Goal: Transaction & Acquisition: Purchase product/service

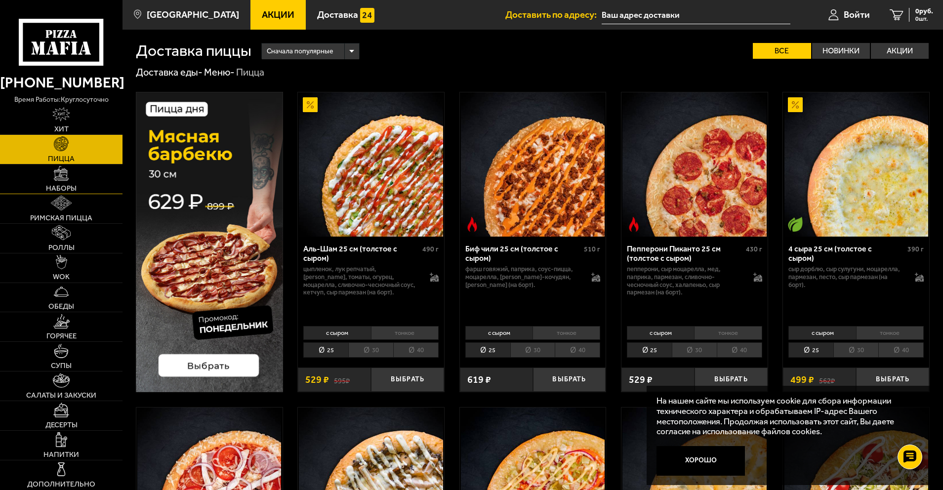
click at [68, 176] on img at bounding box center [61, 173] width 14 height 14
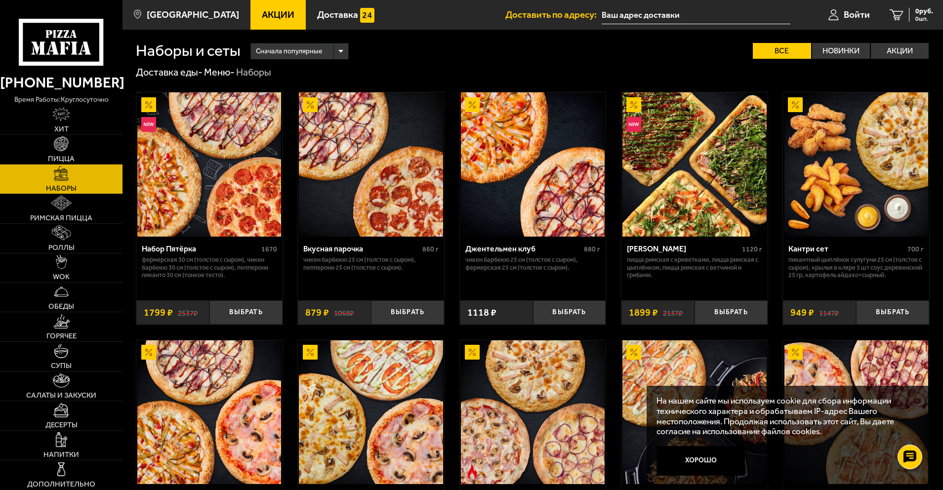
click at [280, 13] on link "Акции" at bounding box center [278, 15] width 55 height 30
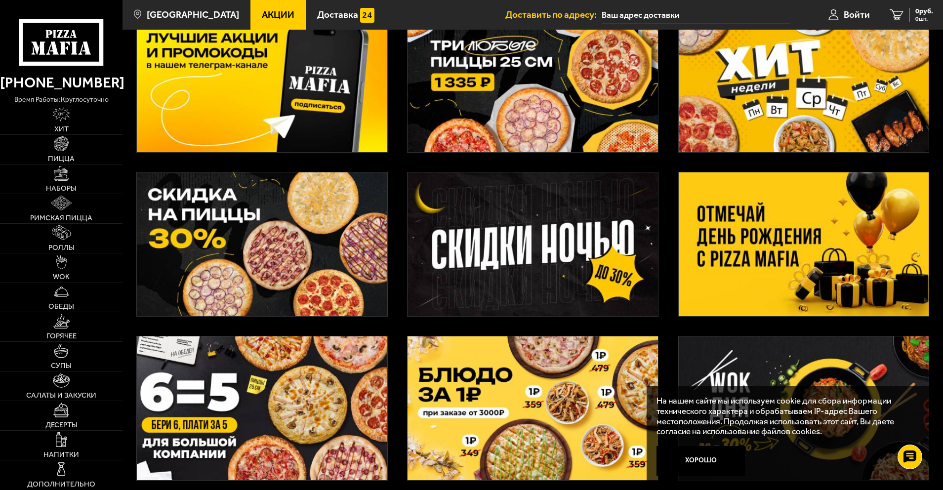
scroll to position [38, 0]
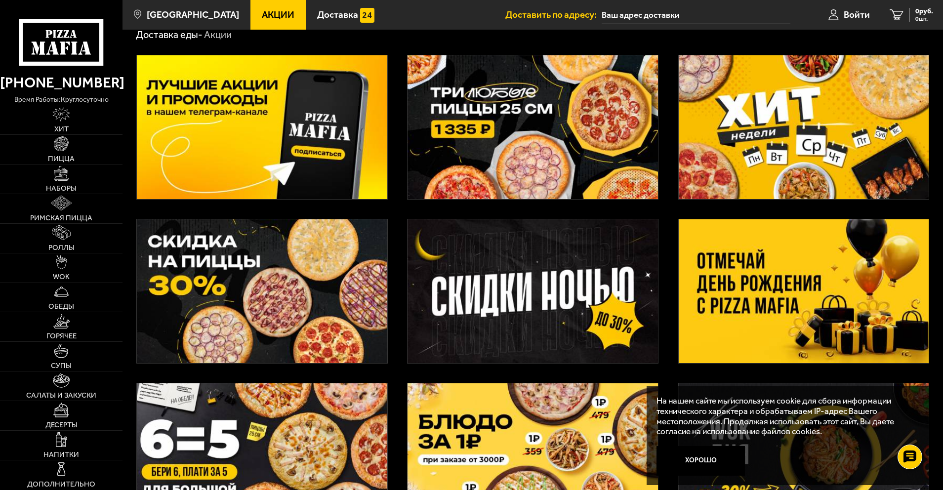
click at [779, 289] on img at bounding box center [804, 290] width 251 height 143
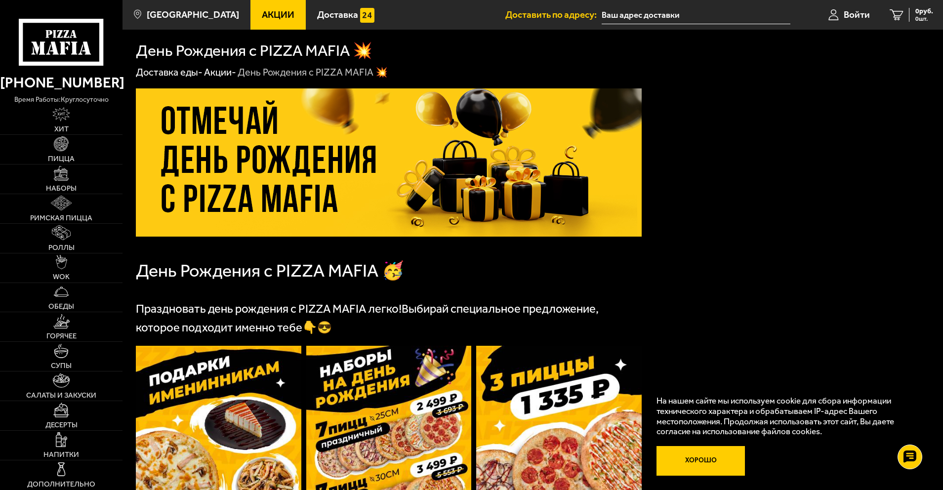
click at [708, 465] on button "Хорошо" at bounding box center [701, 461] width 88 height 30
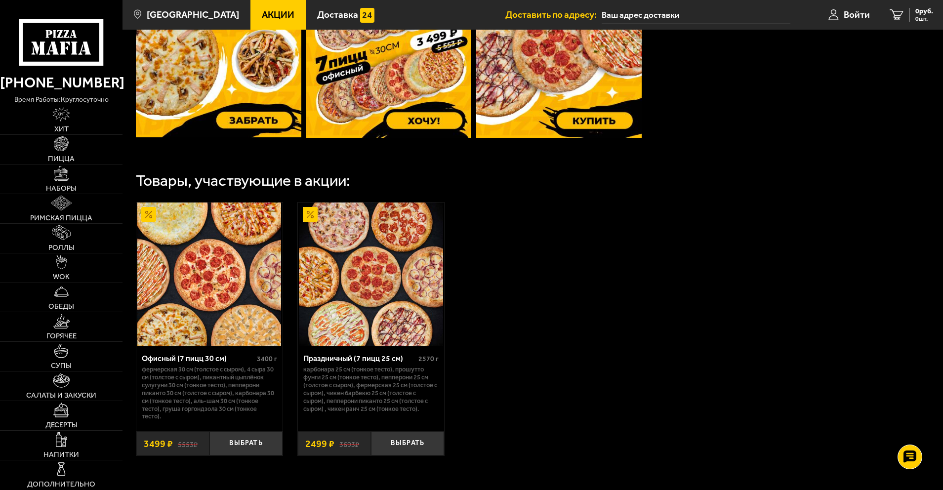
scroll to position [445, 0]
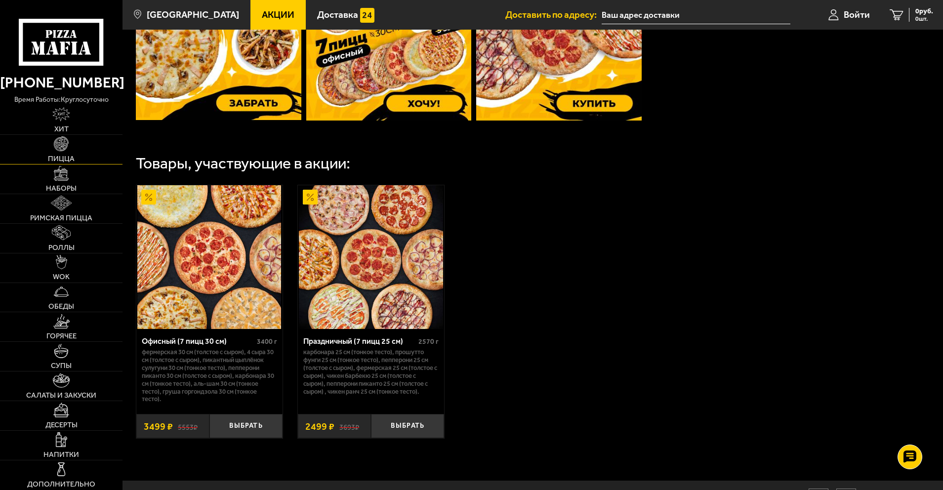
click at [62, 145] on img at bounding box center [61, 143] width 14 height 14
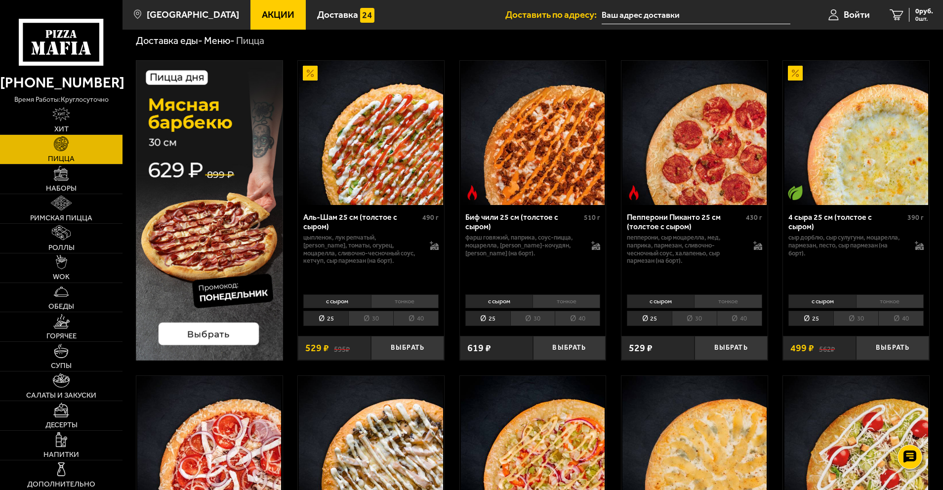
scroll to position [49, 0]
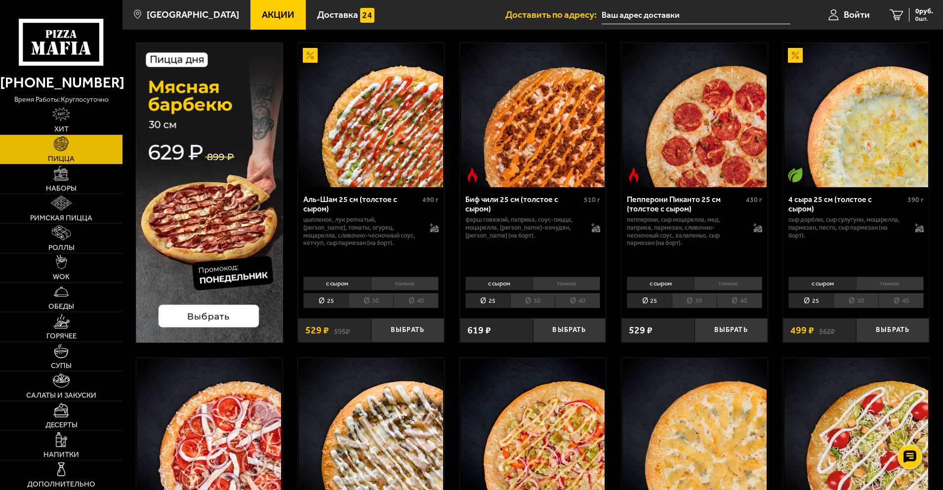
click at [374, 295] on li "30" at bounding box center [370, 300] width 45 height 15
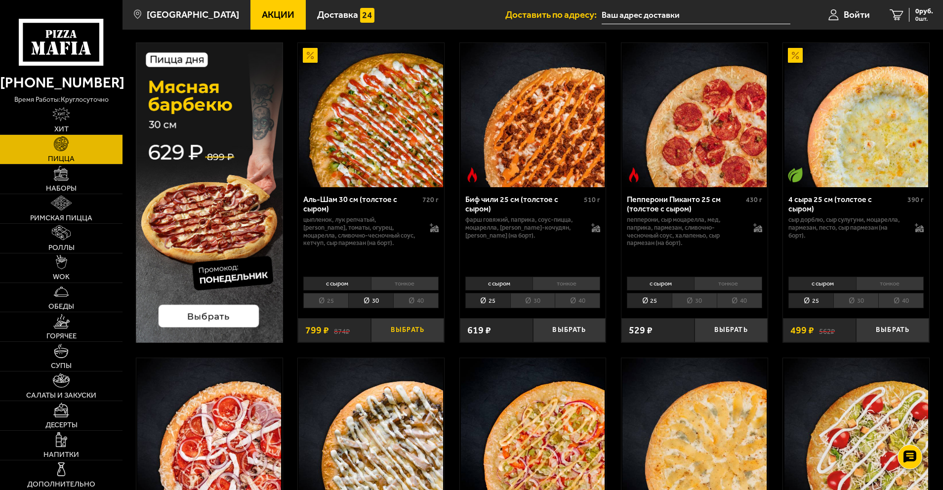
click at [402, 327] on button "Выбрать" at bounding box center [407, 330] width 73 height 24
click at [534, 304] on li "30" at bounding box center [532, 300] width 45 height 15
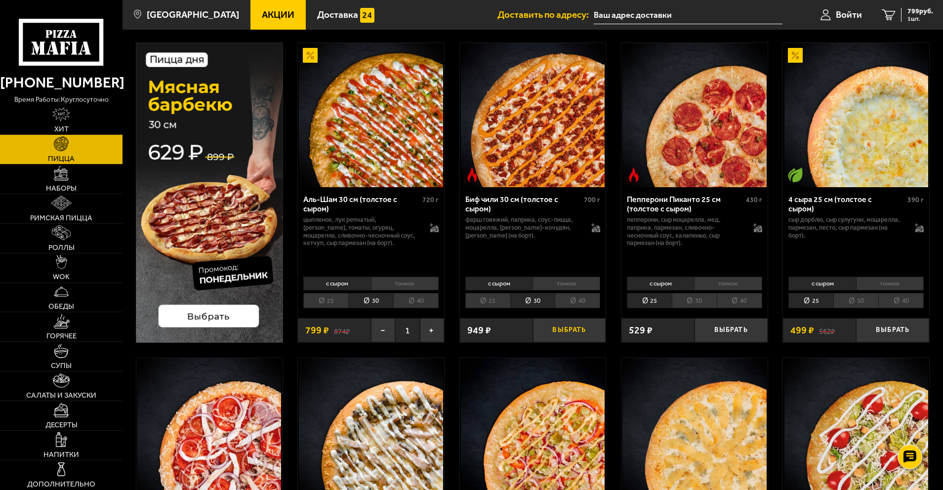
click at [554, 332] on button "Выбрать" at bounding box center [569, 330] width 73 height 24
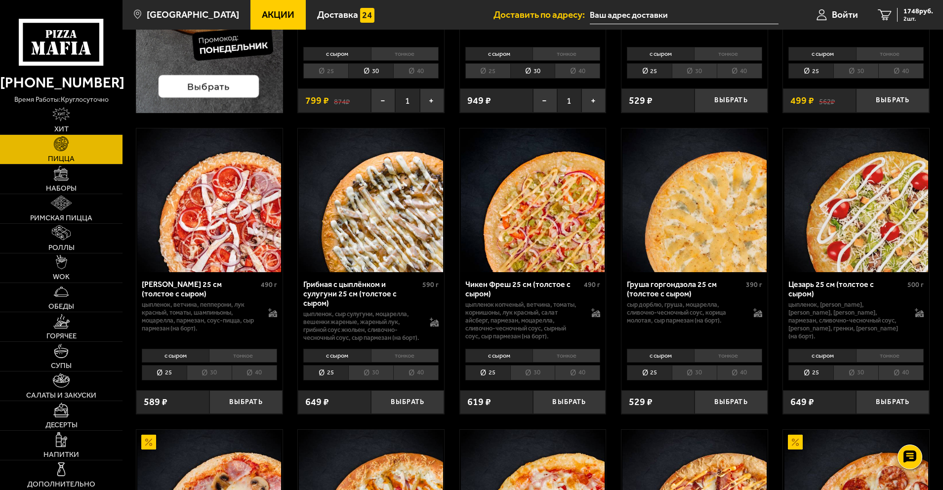
scroll to position [297, 0]
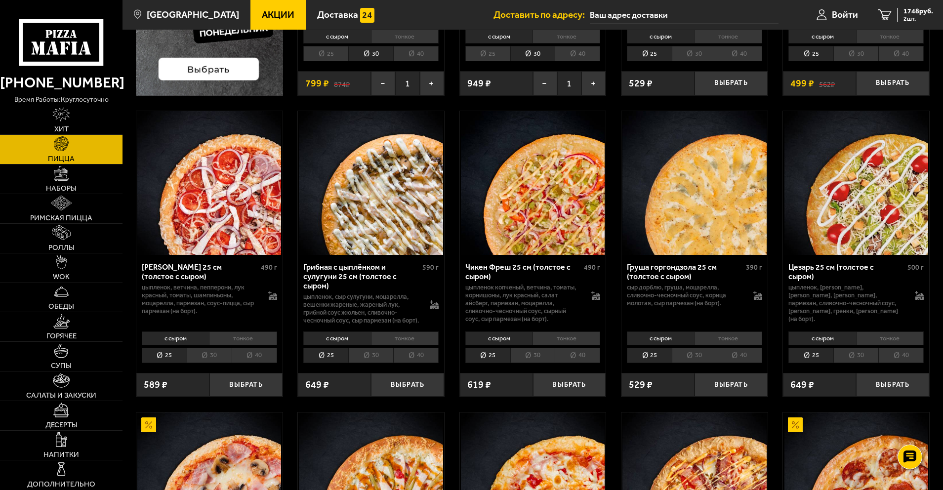
click at [215, 363] on li "30" at bounding box center [209, 355] width 45 height 15
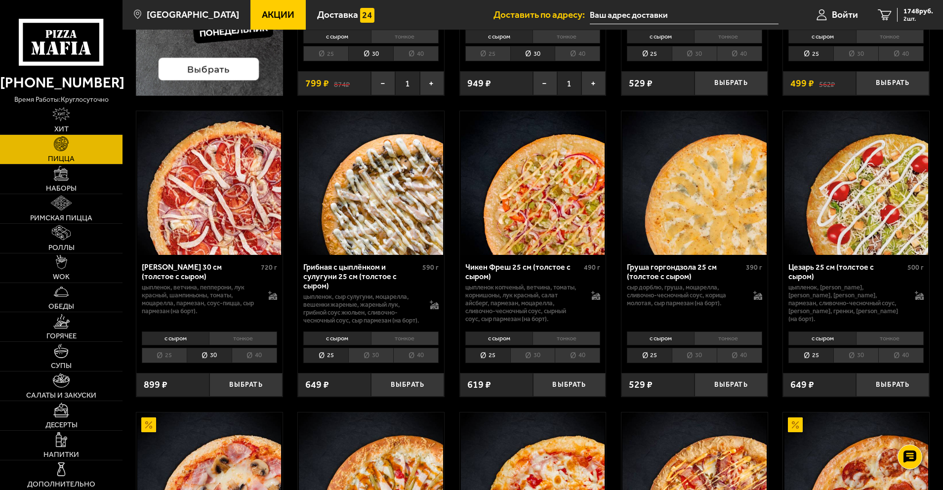
click at [537, 363] on li "30" at bounding box center [532, 355] width 45 height 15
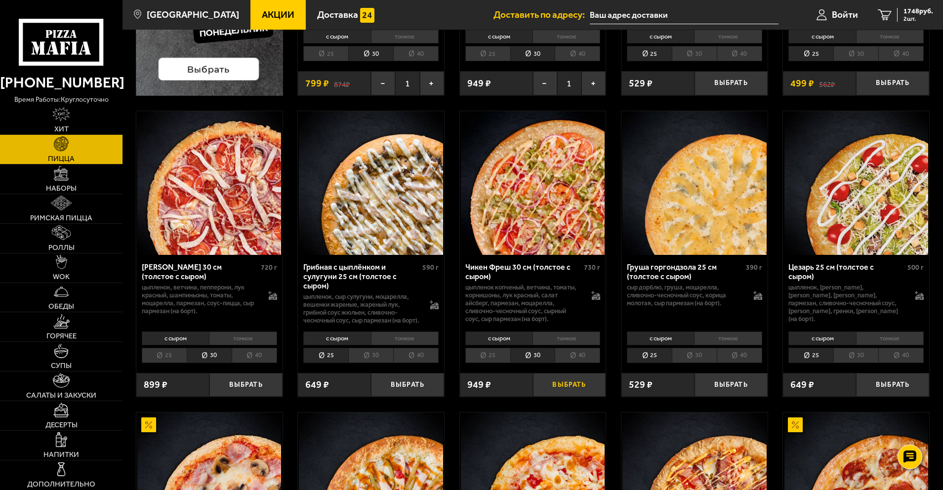
click at [564, 395] on button "Выбрать" at bounding box center [569, 385] width 73 height 24
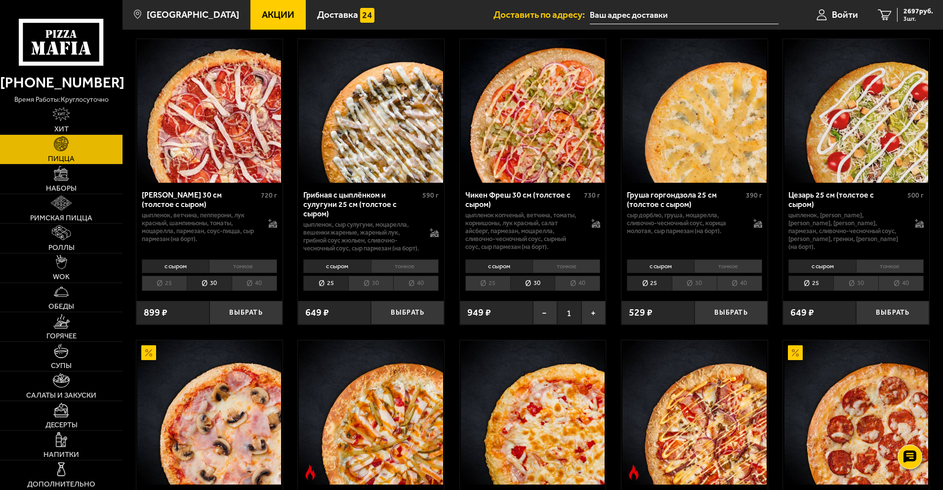
scroll to position [346, 0]
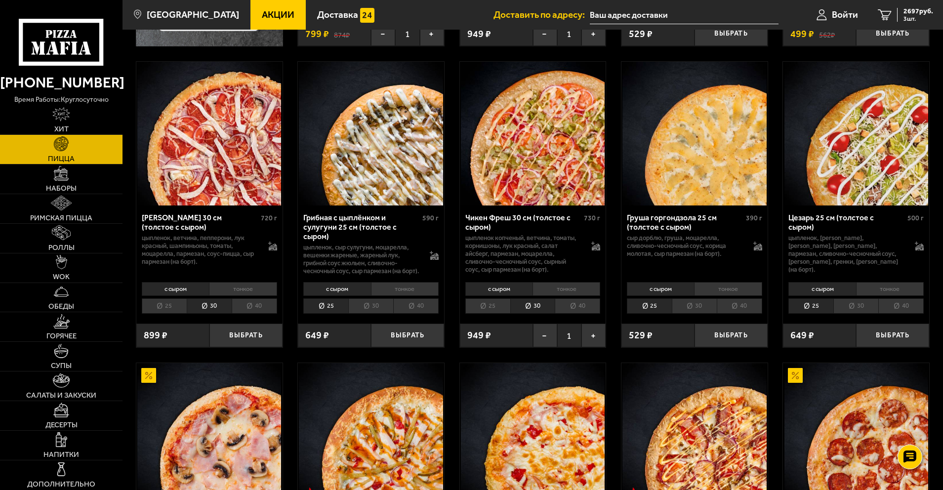
click at [860, 311] on li "30" at bounding box center [856, 305] width 45 height 15
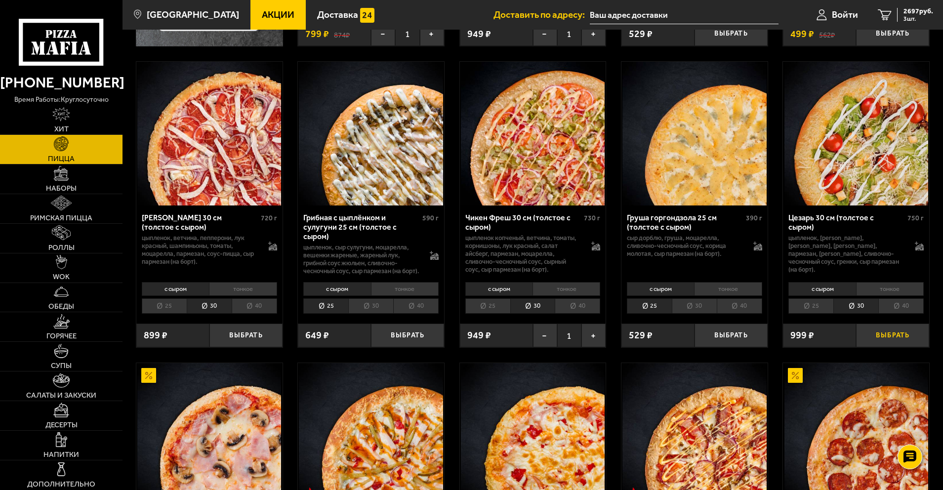
click at [887, 344] on button "Выбрать" at bounding box center [892, 336] width 73 height 24
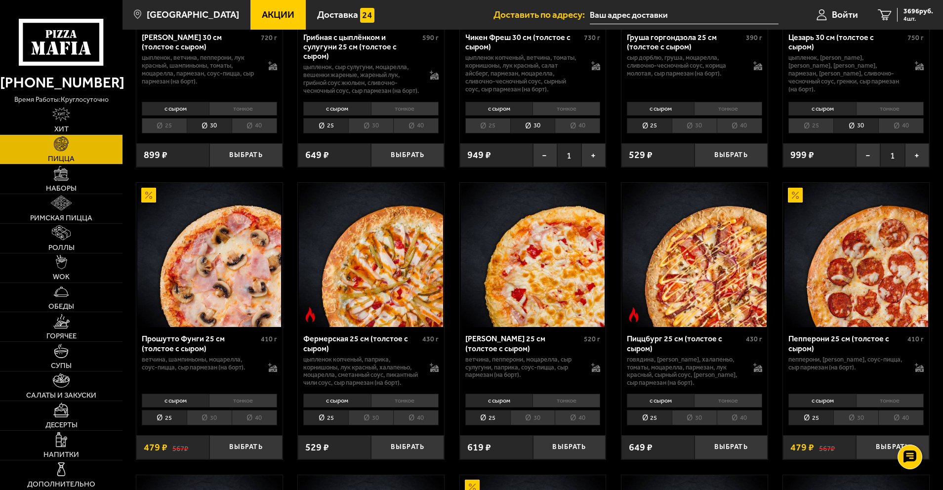
scroll to position [544, 0]
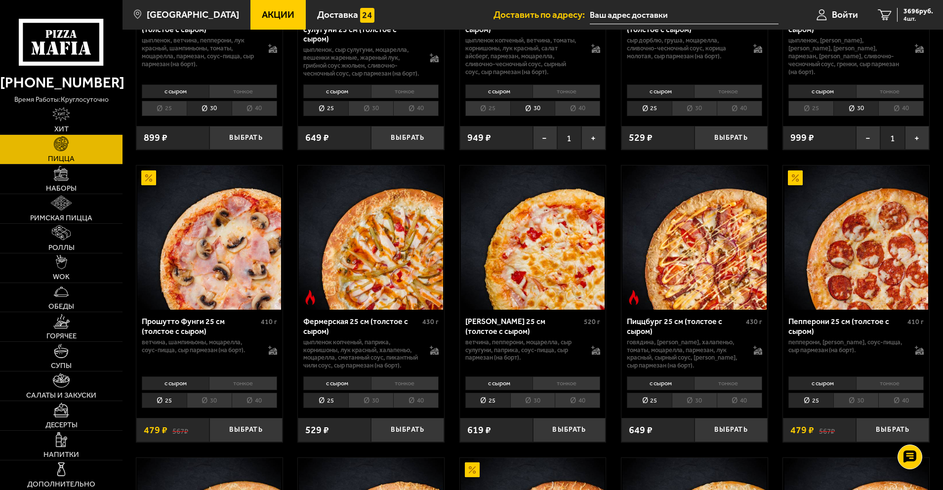
click at [700, 408] on li "30" at bounding box center [694, 400] width 45 height 15
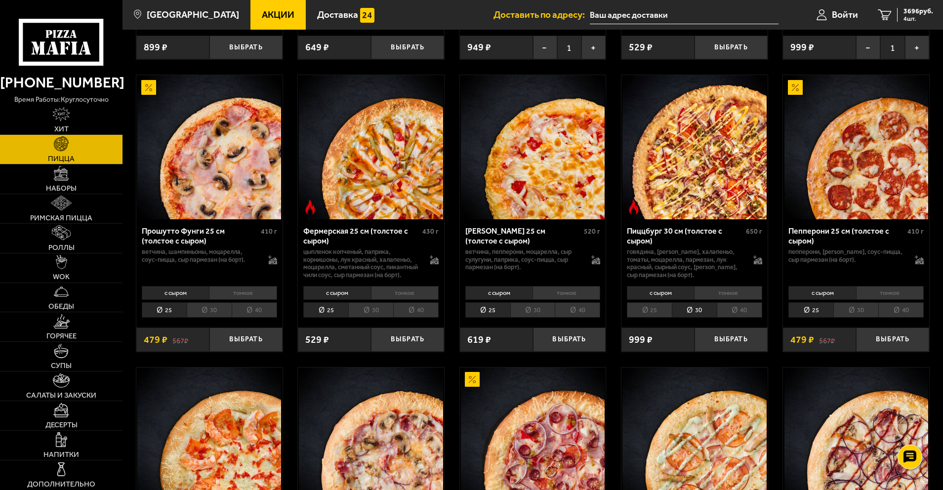
scroll to position [642, 0]
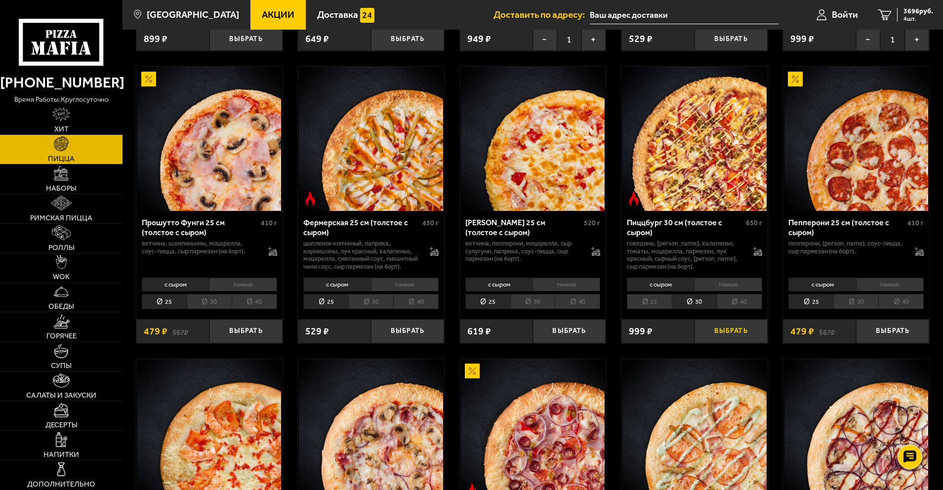
click at [721, 343] on button "Выбрать" at bounding box center [731, 331] width 73 height 24
click at [56, 177] on img at bounding box center [61, 173] width 14 height 14
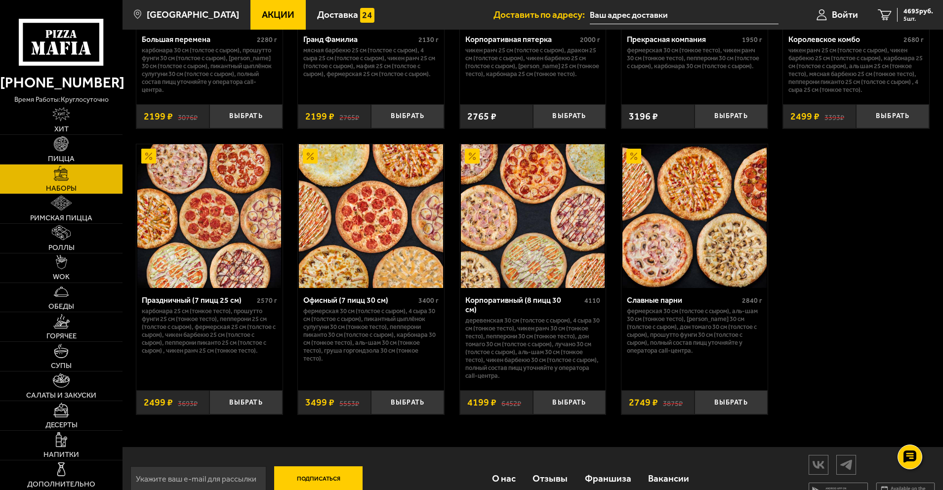
scroll to position [1470, 0]
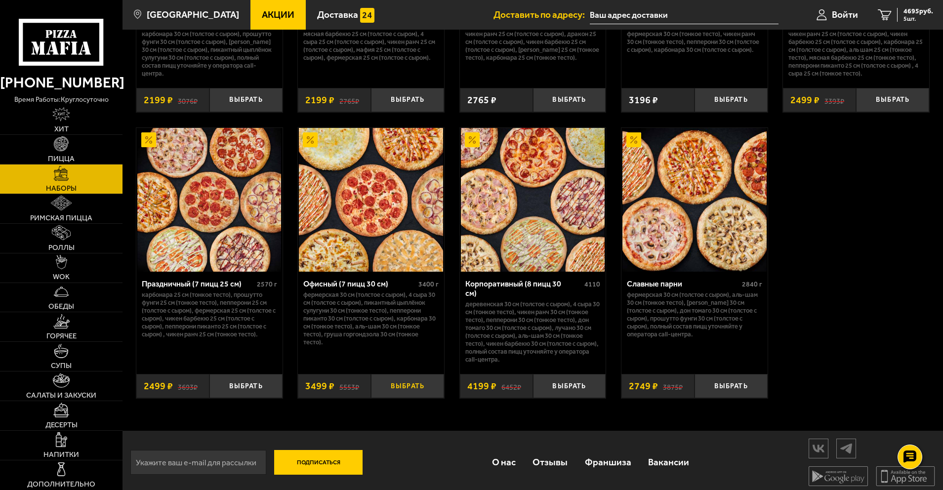
click at [407, 380] on button "Выбрать" at bounding box center [407, 386] width 73 height 24
click at [907, 16] on span "6 шт." at bounding box center [919, 19] width 30 height 6
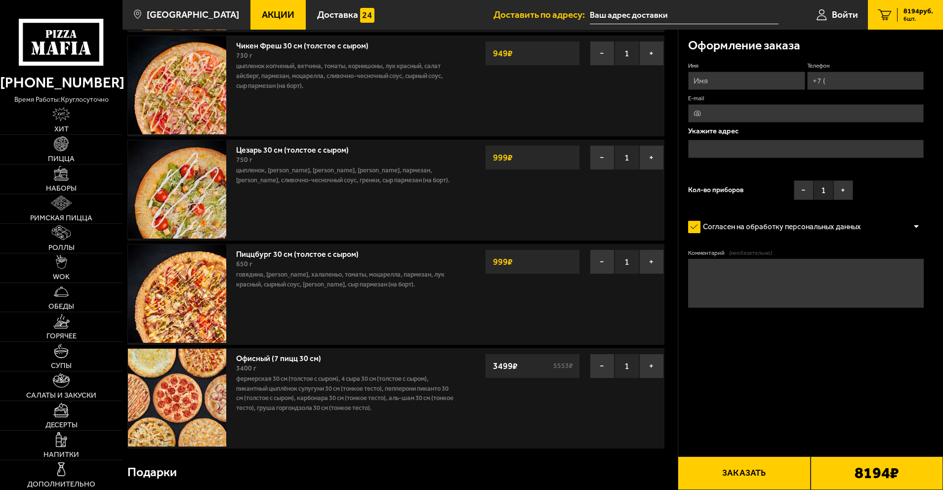
scroll to position [260, 0]
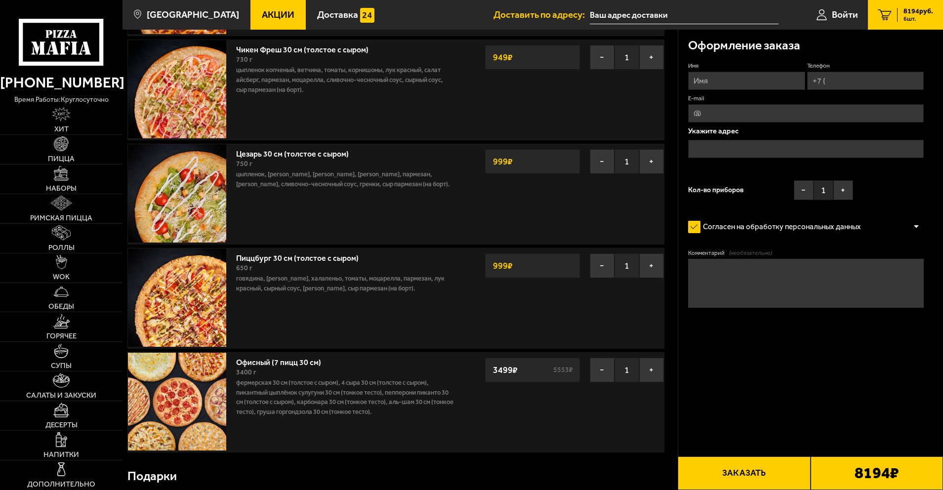
click at [750, 75] on input "Имя" at bounding box center [746, 81] width 117 height 18
type input "[PERSON_NAME]"
type input "[PHONE_NUMBER]"
type input "[EMAIL_ADDRESS][DOMAIN_NAME]"
click at [722, 147] on input "text" at bounding box center [806, 149] width 236 height 18
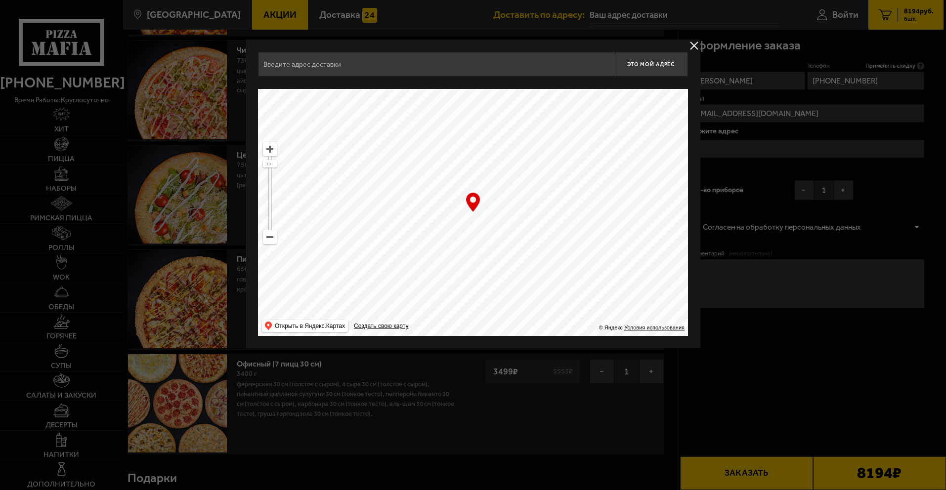
drag, startPoint x: 525, startPoint y: 164, endPoint x: 568, endPoint y: 184, distance: 47.7
click at [457, 241] on ymaps at bounding box center [473, 212] width 430 height 247
drag, startPoint x: 589, startPoint y: 155, endPoint x: 517, endPoint y: 287, distance: 150.6
click at [517, 287] on ymaps at bounding box center [473, 212] width 430 height 247
drag, startPoint x: 598, startPoint y: 204, endPoint x: 515, endPoint y: 196, distance: 83.9
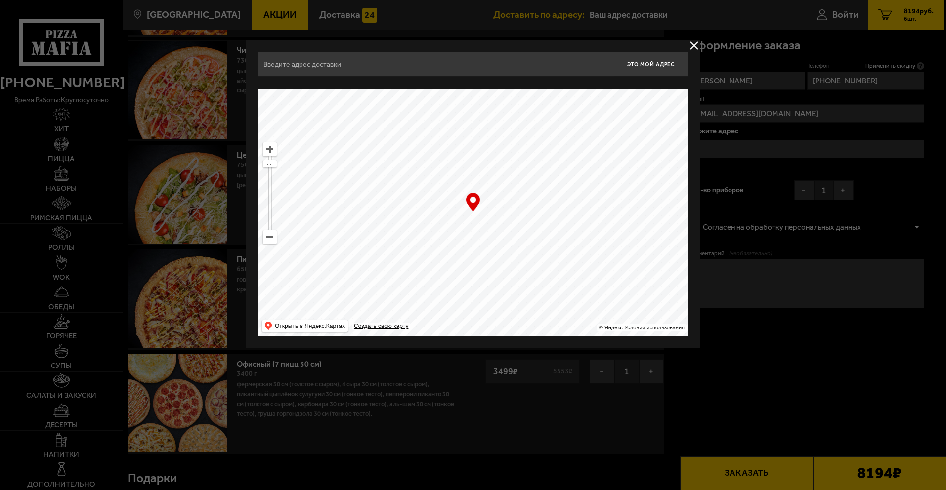
click at [363, 241] on ymaps at bounding box center [473, 212] width 430 height 247
drag, startPoint x: 601, startPoint y: 195, endPoint x: 497, endPoint y: 261, distance: 123.1
click at [495, 266] on ymaps at bounding box center [473, 212] width 430 height 247
type input "[STREET_ADDRESS]"
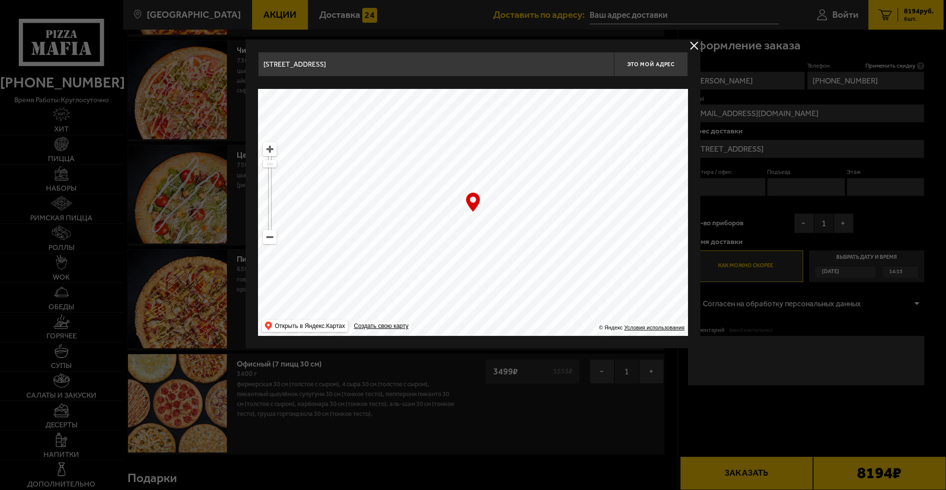
drag, startPoint x: 532, startPoint y: 219, endPoint x: 486, endPoint y: 220, distance: 45.5
click at [474, 229] on ymaps at bounding box center [473, 212] width 430 height 247
type input "[STREET_ADDRESS]"
drag, startPoint x: 499, startPoint y: 227, endPoint x: 482, endPoint y: 222, distance: 17.5
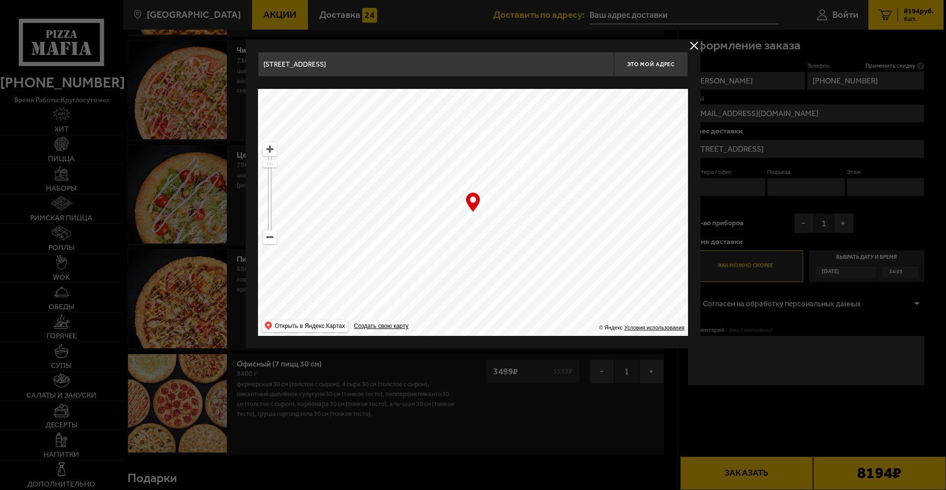
click at [482, 222] on ymaps at bounding box center [473, 212] width 430 height 247
drag, startPoint x: 495, startPoint y: 223, endPoint x: 480, endPoint y: 228, distance: 15.6
click at [480, 228] on ymaps at bounding box center [473, 212] width 430 height 247
drag, startPoint x: 480, startPoint y: 228, endPoint x: 502, endPoint y: 227, distance: 21.8
click at [502, 227] on ymaps at bounding box center [473, 212] width 430 height 247
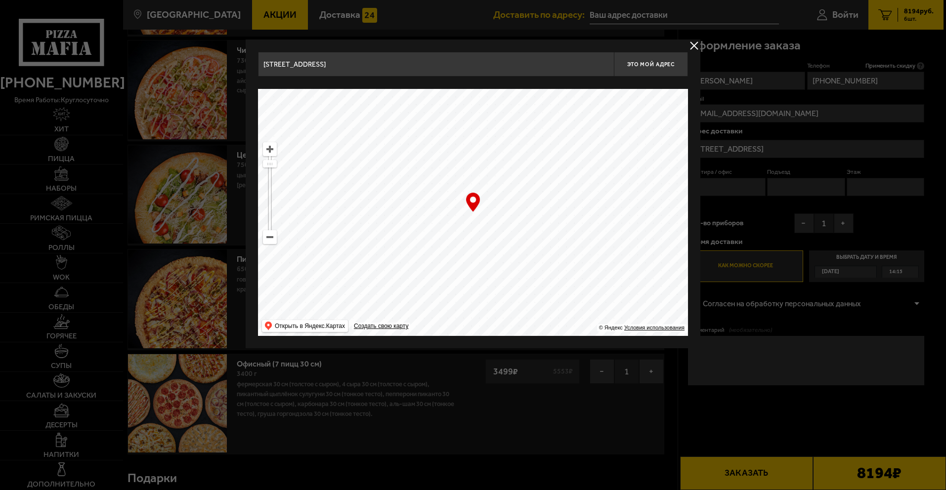
type input "[STREET_ADDRESS]"
drag, startPoint x: 504, startPoint y: 226, endPoint x: 511, endPoint y: 218, distance: 10.8
click at [511, 218] on ymaps at bounding box center [473, 212] width 430 height 247
drag, startPoint x: 512, startPoint y: 217, endPoint x: 495, endPoint y: 220, distance: 17.6
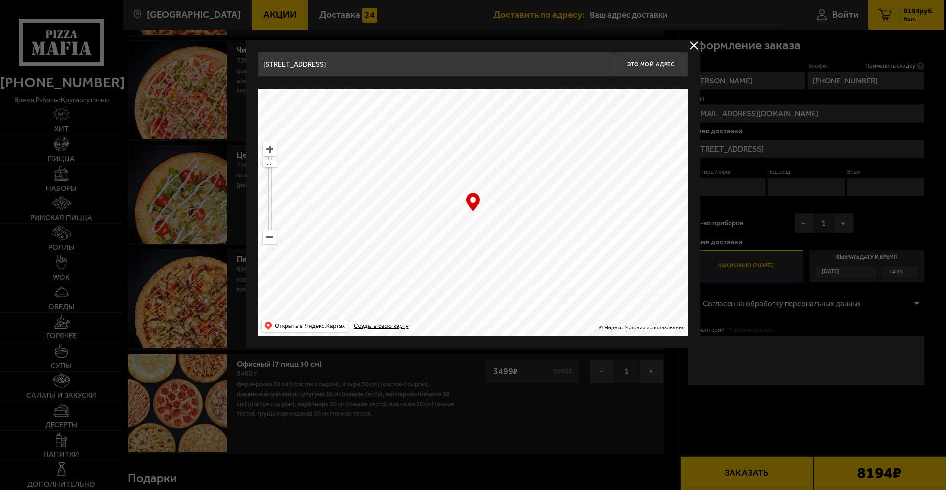
click at [495, 220] on ymaps at bounding box center [473, 212] width 430 height 247
type input "[STREET_ADDRESS]"
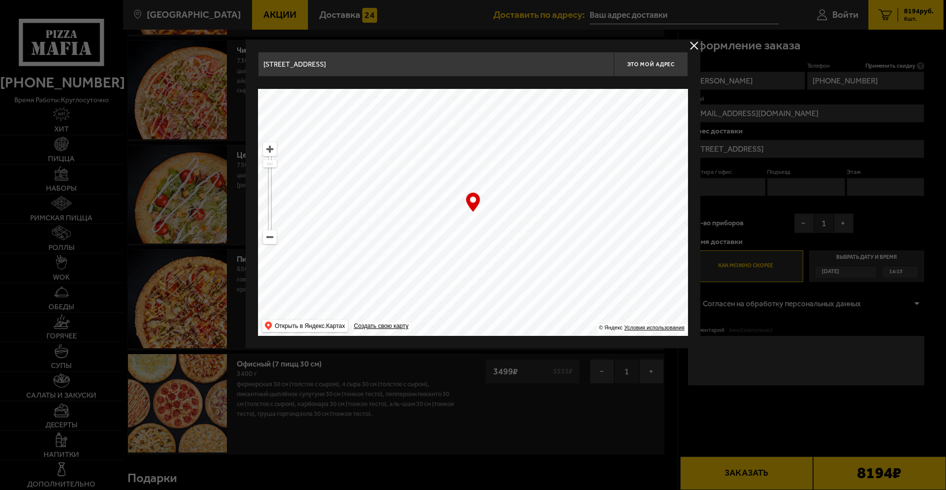
drag, startPoint x: 508, startPoint y: 220, endPoint x: 498, endPoint y: 228, distance: 12.3
click at [498, 228] on ymaps at bounding box center [473, 212] width 430 height 247
click at [496, 227] on ymaps at bounding box center [473, 212] width 430 height 247
drag, startPoint x: 493, startPoint y: 213, endPoint x: 482, endPoint y: 217, distance: 11.3
click at [482, 217] on ymaps at bounding box center [473, 212] width 430 height 247
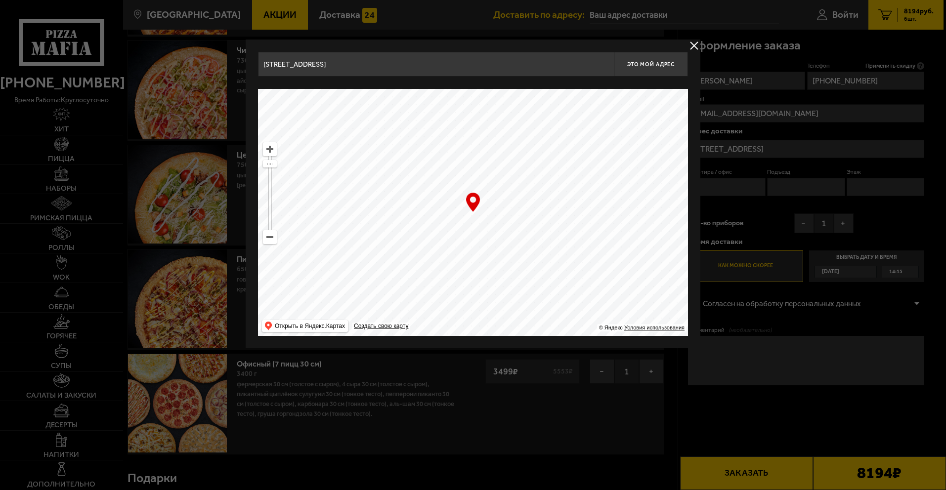
drag, startPoint x: 484, startPoint y: 222, endPoint x: 503, endPoint y: 214, distance: 19.9
click at [503, 214] on ymaps at bounding box center [473, 212] width 430 height 247
type input "[STREET_ADDRESS]"
click at [467, 71] on input "[STREET_ADDRESS]" at bounding box center [436, 64] width 356 height 25
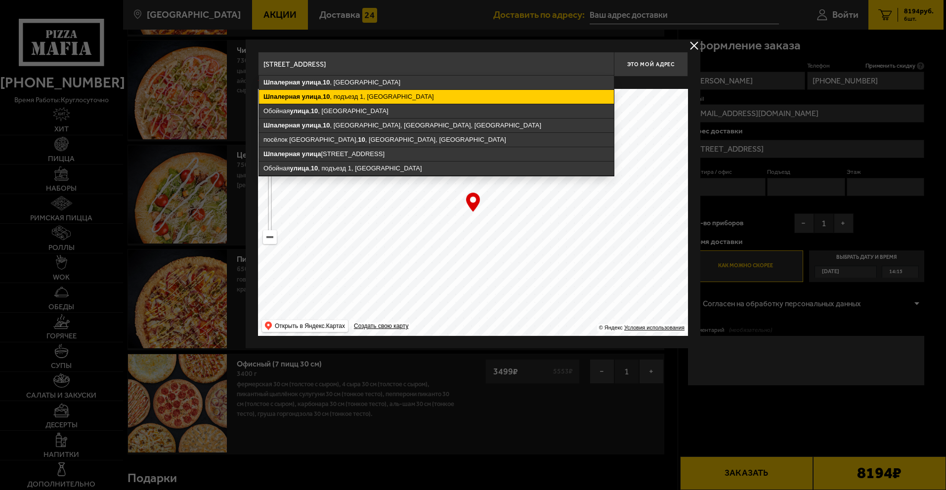
click at [360, 97] on ymaps "[STREET_ADDRESS]" at bounding box center [436, 97] width 355 height 14
type input "[STREET_ADDRESS]"
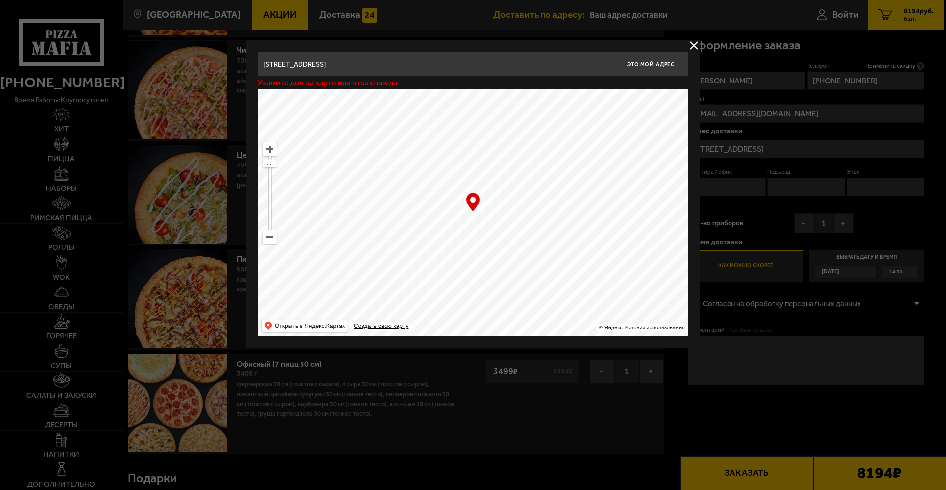
type input "[STREET_ADDRESS]"
click at [667, 67] on span "Это мой адрес" at bounding box center [650, 64] width 47 height 6
type input "[STREET_ADDRESS]"
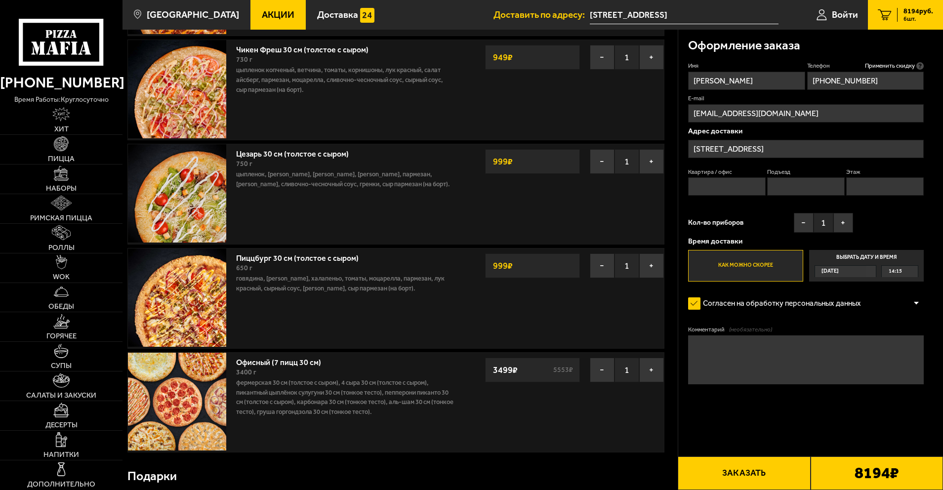
click at [702, 188] on input "Квартира / офис" at bounding box center [727, 186] width 78 height 18
type input "1"
click at [781, 188] on input "Подъезд" at bounding box center [806, 186] width 78 height 18
type input "1"
click at [876, 182] on input "Этаж" at bounding box center [886, 186] width 78 height 18
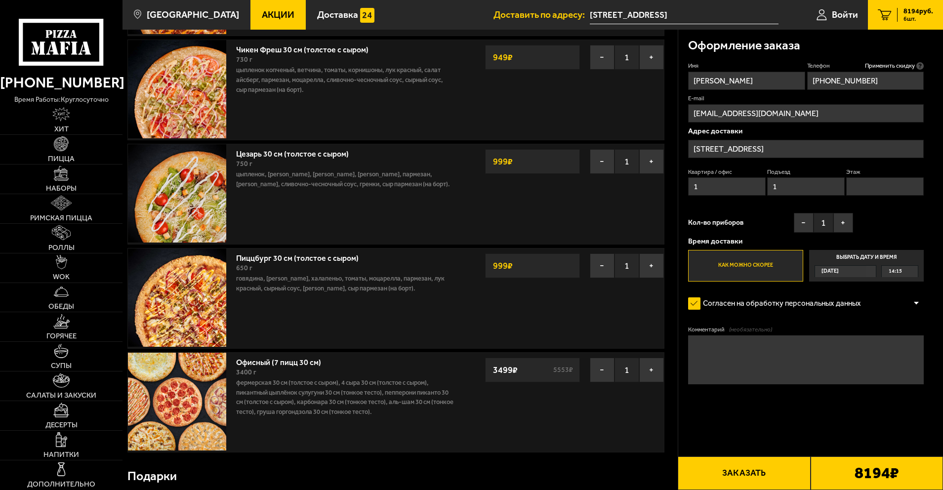
type input "1"
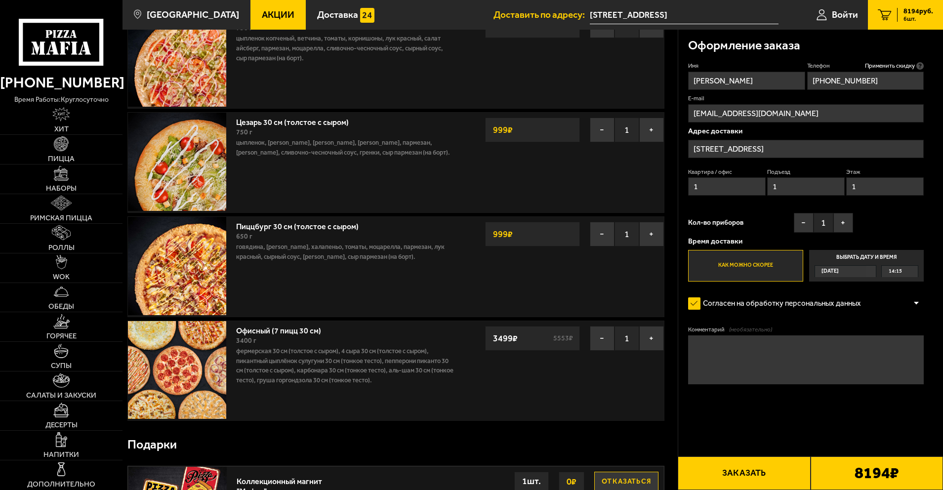
scroll to position [309, 0]
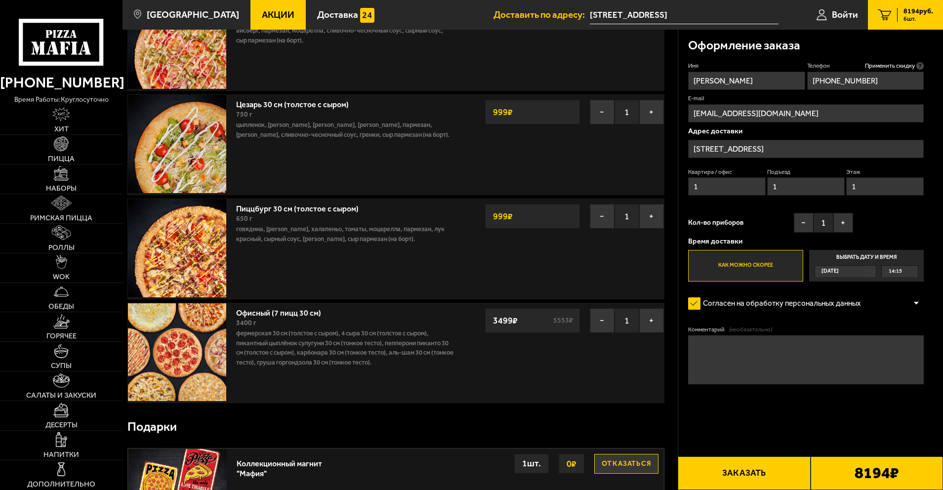
click at [746, 265] on label "Как можно скорее" at bounding box center [745, 266] width 115 height 32
click at [0, 0] on input "Как можно скорее" at bounding box center [0, 0] width 0 height 0
click at [860, 272] on div "[DATE]" at bounding box center [840, 271] width 51 height 11
click at [0, 0] on input "Выбрать дату и время [DATE] 14:15" at bounding box center [0, 0] width 0 height 0
click at [839, 272] on span "[DATE]" at bounding box center [830, 271] width 17 height 11
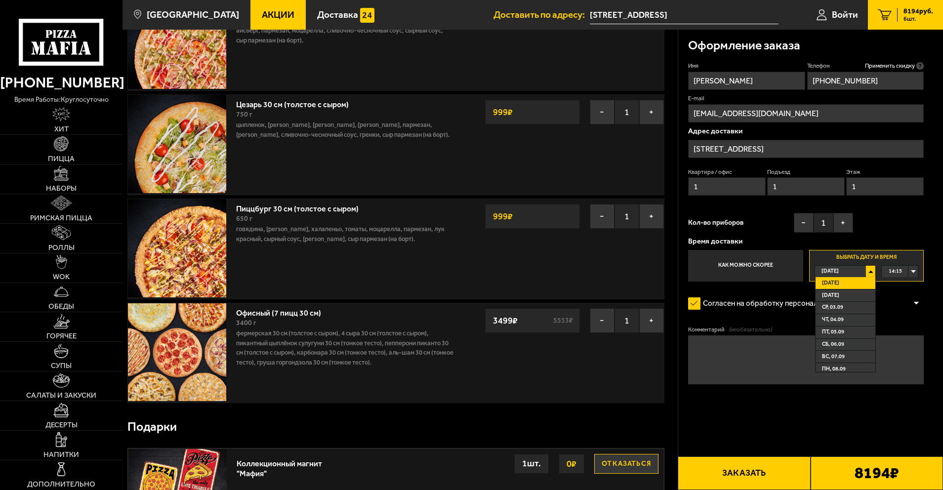
click at [861, 256] on label "Выбрать дату и время [DATE] [DATE] [DATE] ср, 03.09 чт, 04.09 пт, 05.09 сб, 06.…" at bounding box center [866, 266] width 115 height 32
click at [750, 266] on label "Как можно скорее" at bounding box center [745, 266] width 115 height 32
click at [0, 0] on input "Как можно скорее" at bounding box center [0, 0] width 0 height 0
click at [753, 293] on form "Имя [PERSON_NAME] Телефон Применить скидку Вы будете зарегистрированы автоматич…" at bounding box center [806, 252] width 236 height 381
drag, startPoint x: 759, startPoint y: 300, endPoint x: 748, endPoint y: 323, distance: 24.8
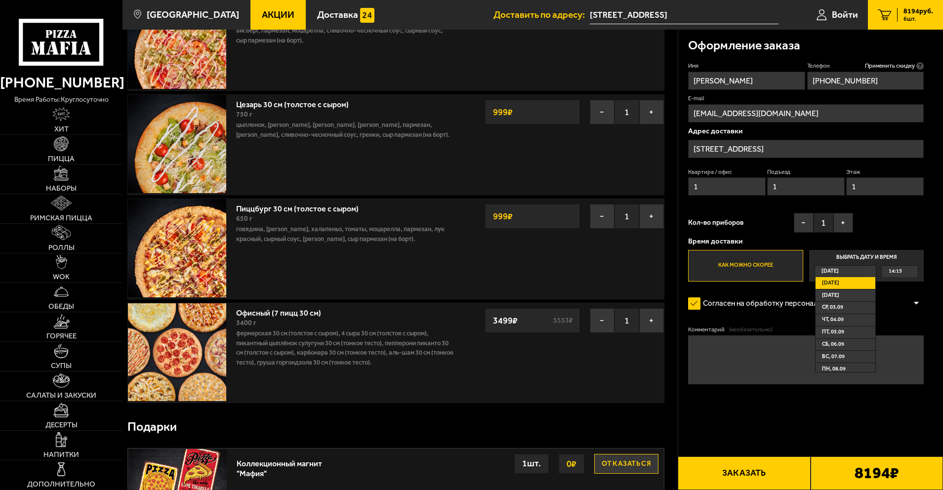
click at [758, 298] on label "Согласен на обработку персональных данных" at bounding box center [779, 304] width 183 height 20
click at [0, 0] on input "Согласен на обработку персональных данных" at bounding box center [0, 0] width 0 height 0
click at [747, 316] on form "Имя [PERSON_NAME] Телефон Применить скидку Вы будете зарегистрированы автоматич…" at bounding box center [806, 252] width 236 height 381
click at [741, 268] on label "Как можно скорее" at bounding box center [745, 266] width 115 height 32
click at [0, 0] on input "Как можно скорее" at bounding box center [0, 0] width 0 height 0
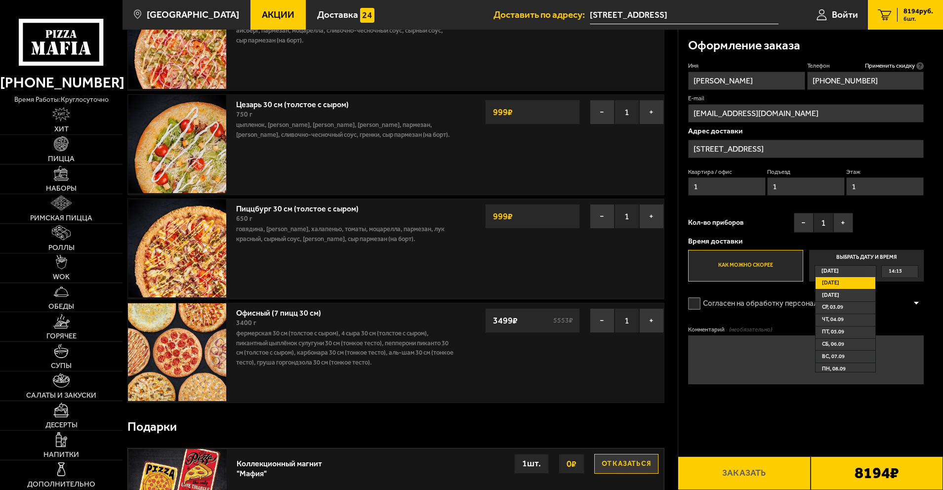
click at [739, 267] on label "Как можно скорее" at bounding box center [745, 266] width 115 height 32
click at [0, 0] on input "Как можно скорее" at bounding box center [0, 0] width 0 height 0
click at [699, 302] on label "Согласен на обработку персональных данных" at bounding box center [779, 304] width 183 height 20
click at [0, 0] on input "Согласен на обработку персональных данных" at bounding box center [0, 0] width 0 height 0
click at [755, 296] on label "Согласен на обработку персональных данных" at bounding box center [779, 304] width 183 height 20
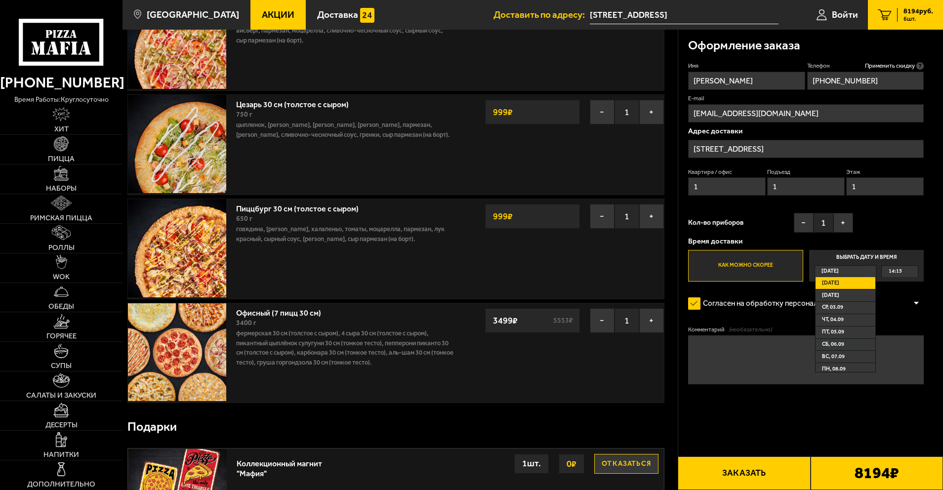
click at [0, 0] on input "Согласен на обработку персональных данных" at bounding box center [0, 0] width 0 height 0
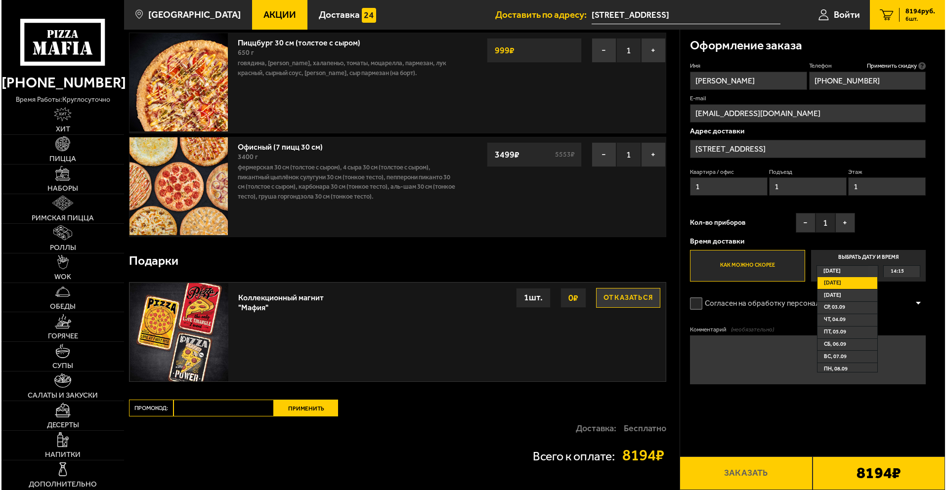
scroll to position [507, 0]
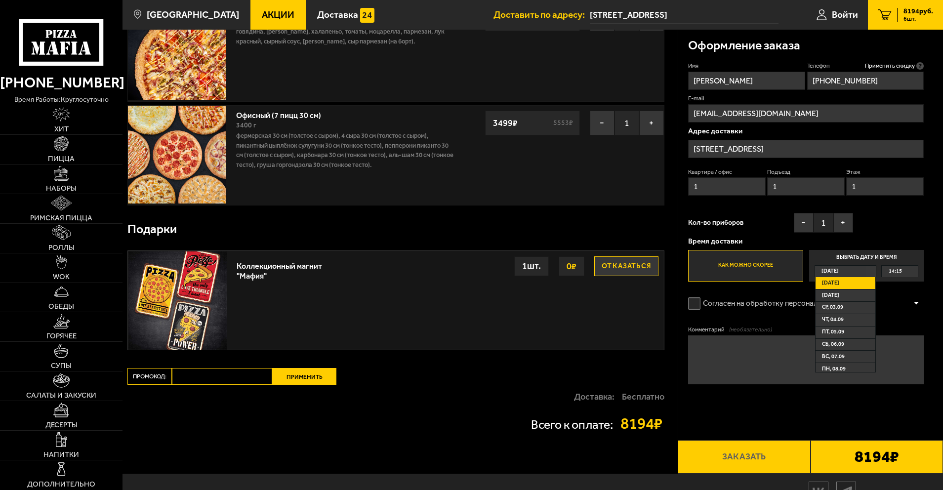
click at [756, 386] on fieldset "Комментарий (необязательно)" at bounding box center [806, 356] width 236 height 60
click at [692, 304] on label "Согласен на обработку персональных данных" at bounding box center [779, 304] width 183 height 20
click at [0, 0] on input "Согласен на обработку персональных данных" at bounding box center [0, 0] width 0 height 0
click at [750, 458] on button "Заказать" at bounding box center [744, 457] width 132 height 34
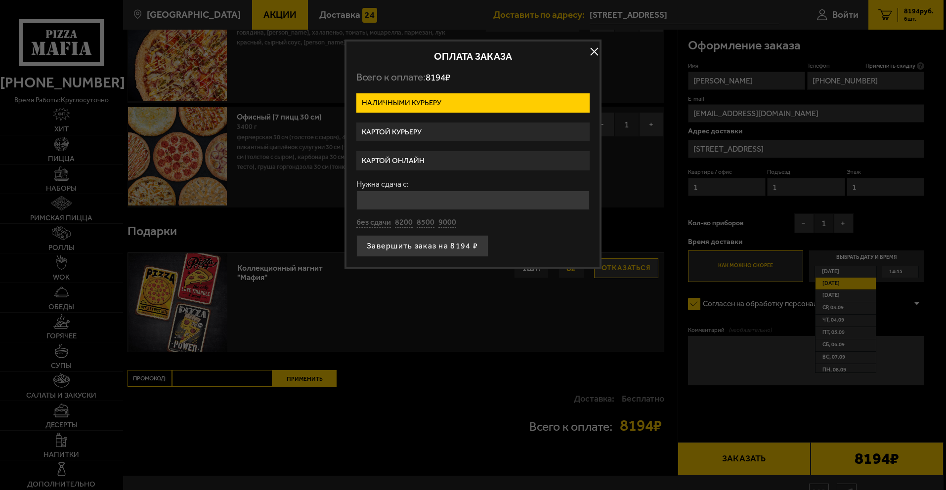
click at [408, 133] on label "Картой курьеру" at bounding box center [472, 132] width 233 height 19
click at [0, 0] on input "Картой курьеру" at bounding box center [0, 0] width 0 height 0
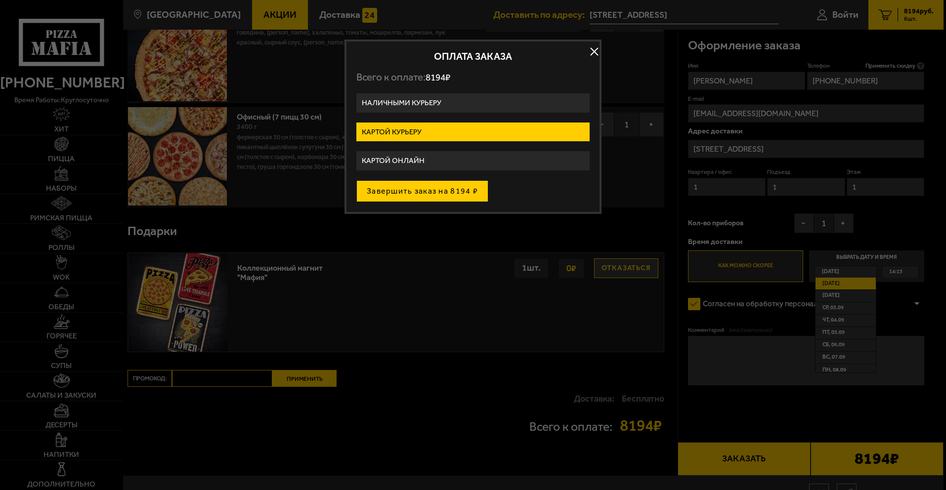
click at [418, 190] on button "Завершить заказ на 8194 ₽" at bounding box center [422, 191] width 132 height 22
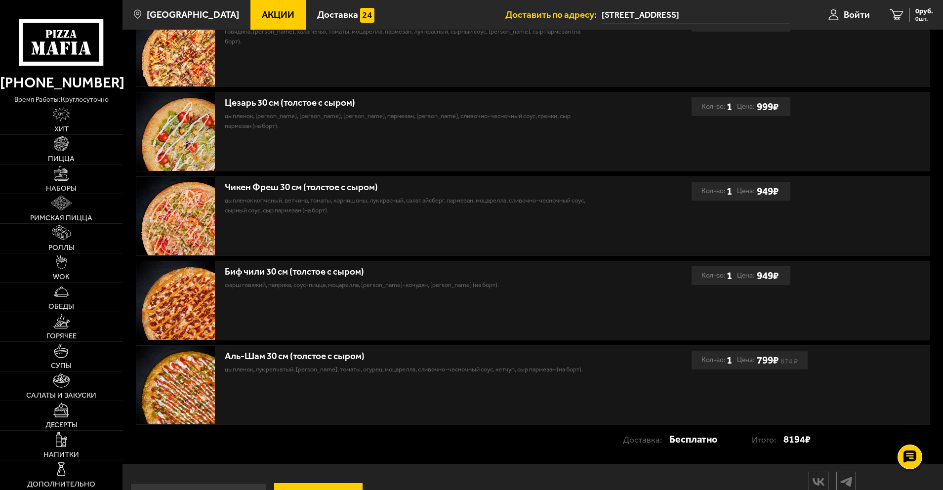
scroll to position [321, 0]
